Goal: Task Accomplishment & Management: Use online tool/utility

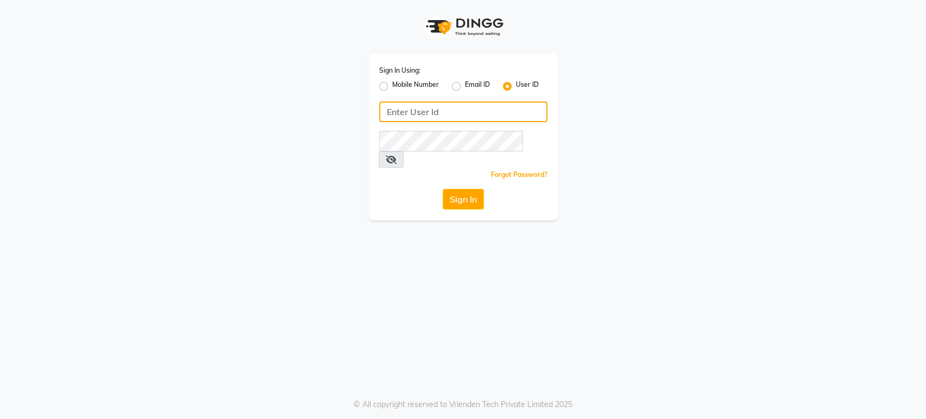
click at [434, 115] on input "Username" at bounding box center [463, 111] width 168 height 21
type input "mkaysalon"
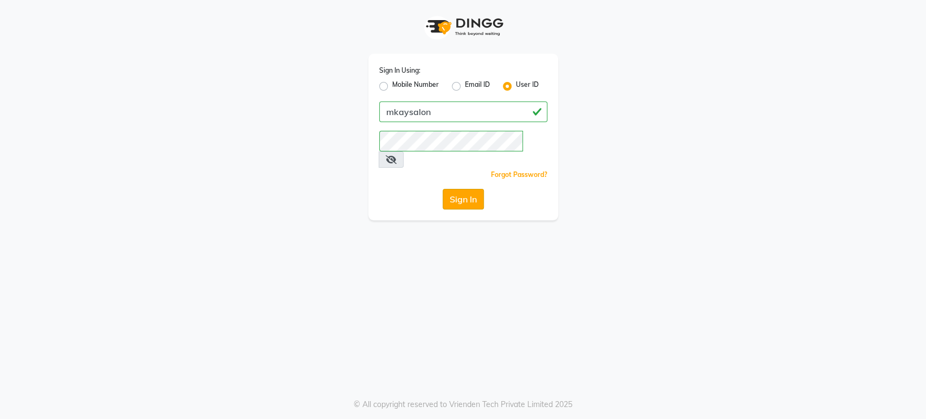
click at [444, 189] on button "Sign In" at bounding box center [462, 199] width 41 height 21
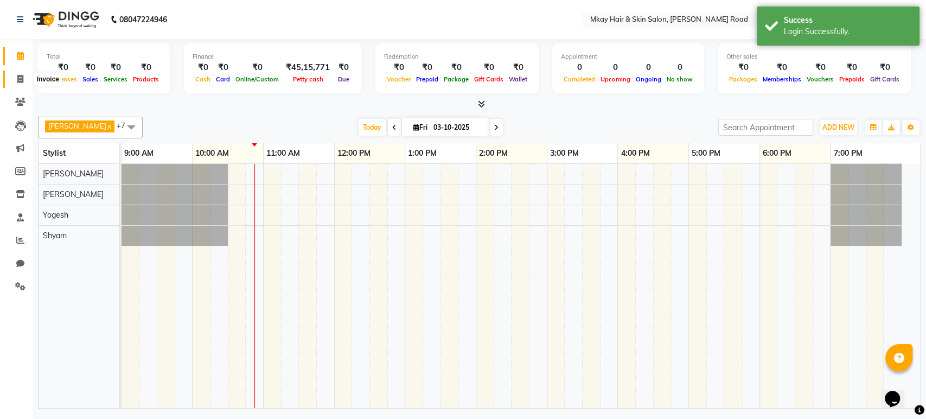
click at [20, 75] on icon at bounding box center [20, 79] width 6 height 8
select select "5258"
select select "service"
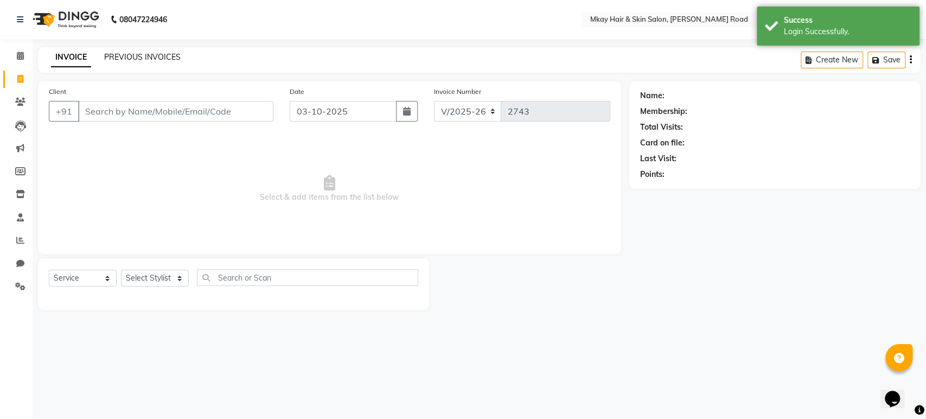
click at [161, 56] on link "PREVIOUS INVOICES" at bounding box center [142, 57] width 76 height 10
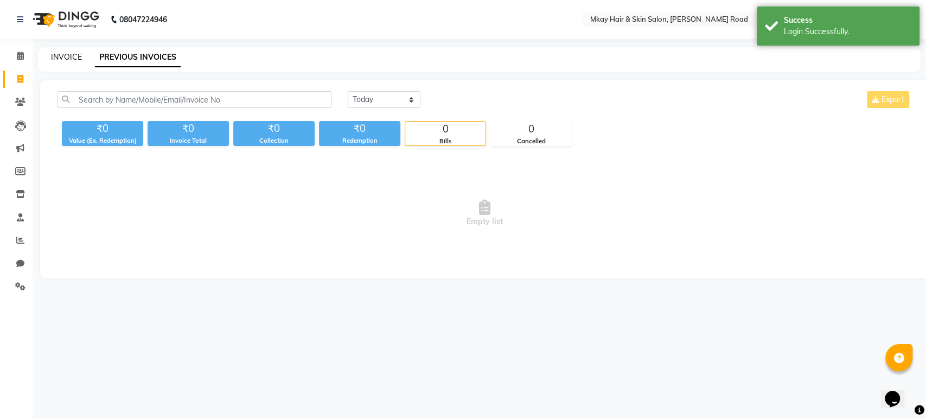
click at [64, 55] on link "INVOICE" at bounding box center [66, 57] width 31 height 10
select select "service"
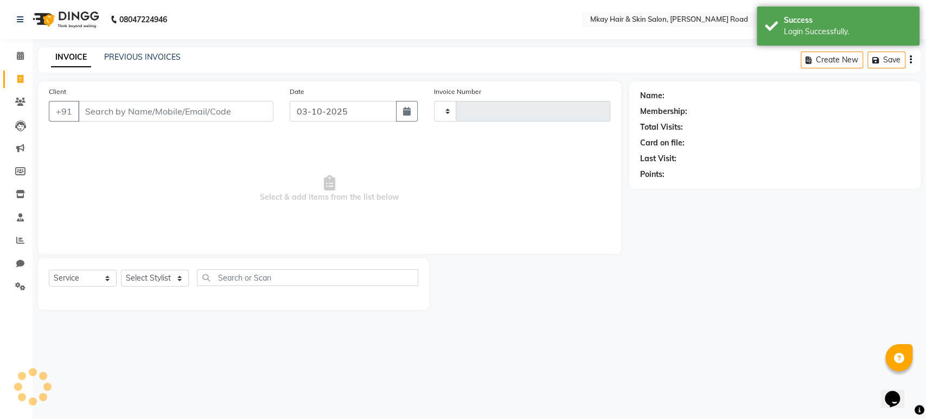
type input "2743"
select select "5258"
